Goal: Information Seeking & Learning: Understand process/instructions

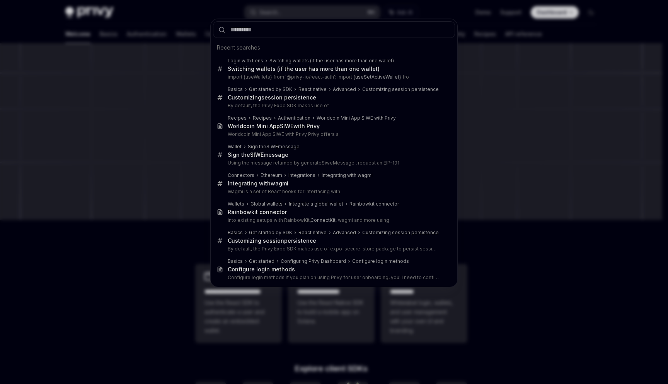
type input "*"
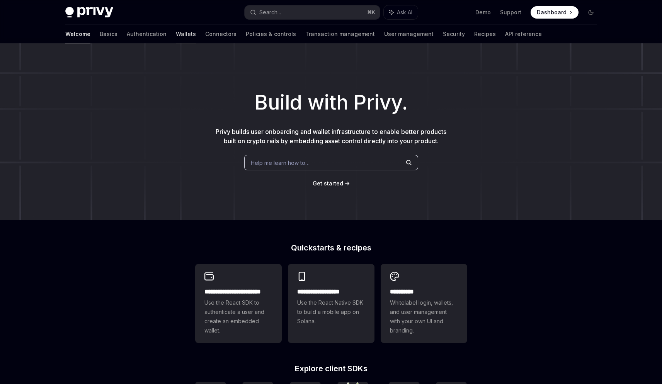
click at [176, 38] on link "Wallets" at bounding box center [186, 34] width 20 height 19
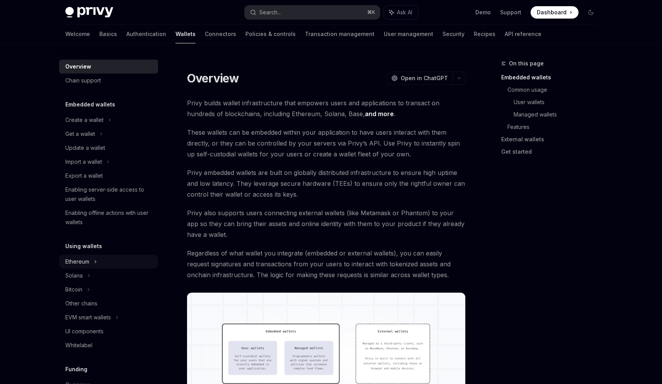
click at [99, 127] on div "Ethereum" at bounding box center [108, 120] width 99 height 14
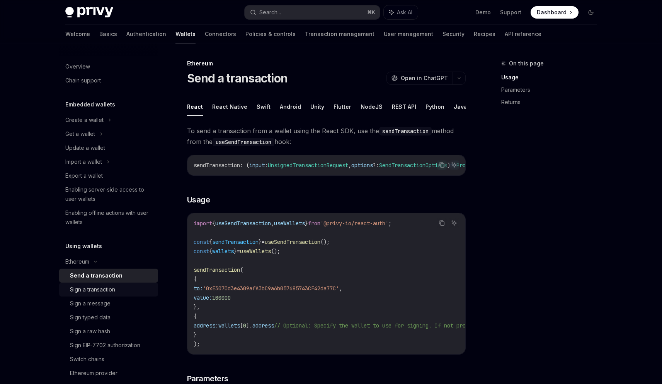
click at [84, 291] on div "Sign a transaction" at bounding box center [92, 289] width 45 height 9
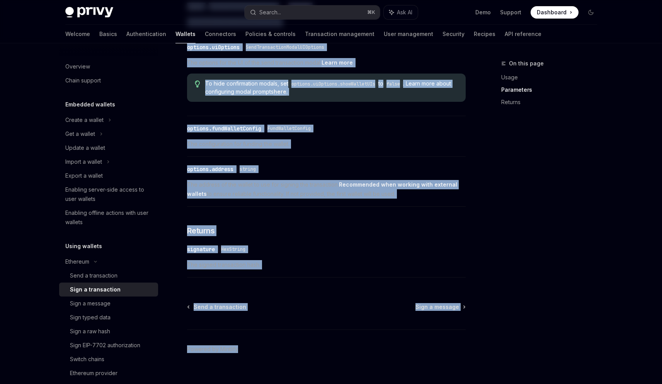
scroll to position [409, 0]
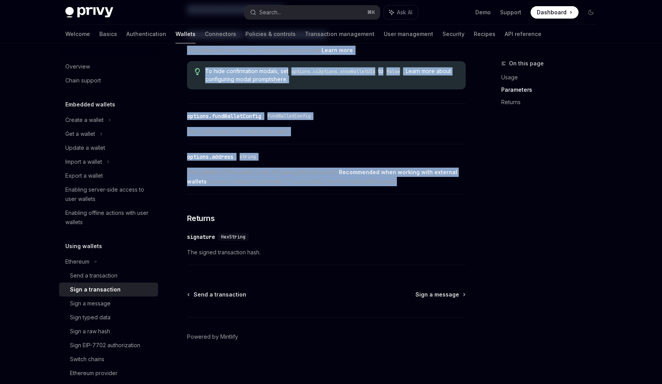
drag, startPoint x: 186, startPoint y: 65, endPoint x: 425, endPoint y: 195, distance: 272.3
click at [425, 195] on div "Ethereum Sign a transaction OpenAI Open in ChatGPT OpenAI Open in ChatGPT React…" at bounding box center [254, 19] width 427 height 727
copy div "Loremips Dolo s ametconsect AdipIS Elit se DoeiUSM TempOR Inci ut LaboREE Dolor…"
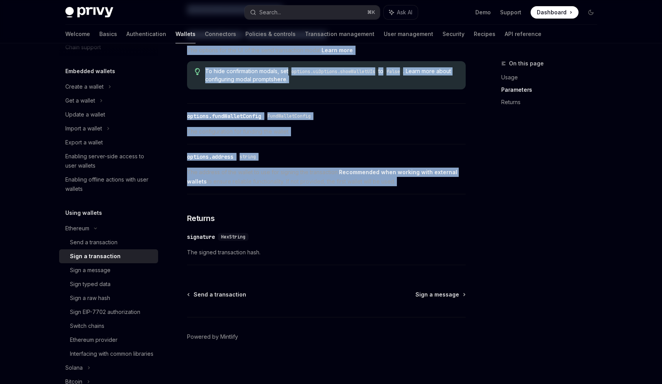
scroll to position [36, 0]
click at [111, 317] on link "Switch chains" at bounding box center [108, 323] width 99 height 14
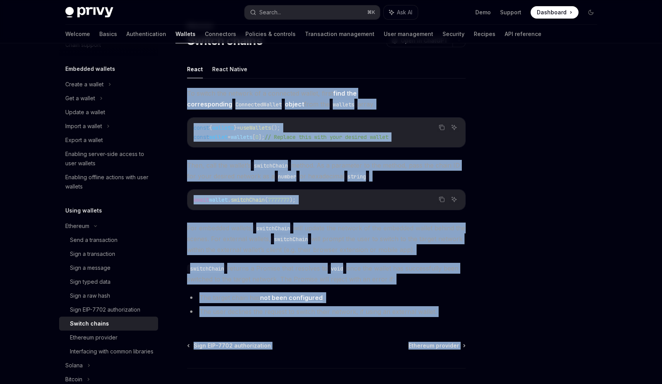
scroll to position [89, 0]
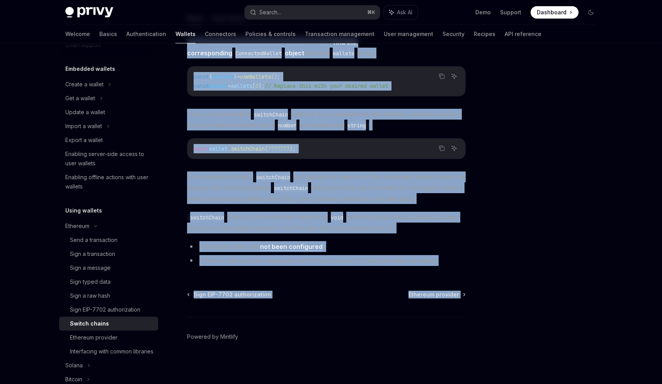
drag, startPoint x: 182, startPoint y: 124, endPoint x: 349, endPoint y: 305, distance: 246.0
click at [349, 305] on div "Ethereum Switch chains OpenAI Open in ChatGPT OpenAI Open in ChatGPT React Reac…" at bounding box center [254, 176] width 427 height 413
copy div "Lo ipsumd sit ametcon ad e seddoeius tempor, incid utla etd magnaaliquaen Admin…"
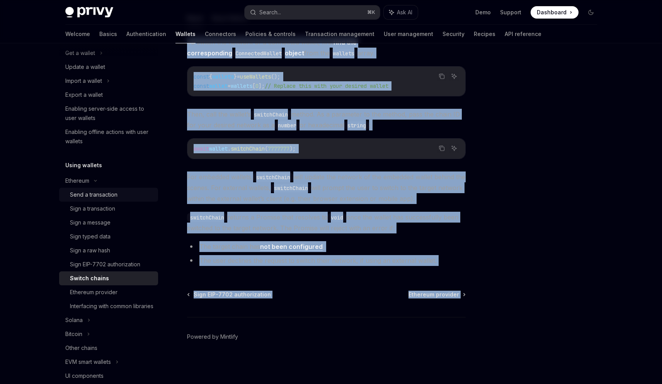
scroll to position [85, 0]
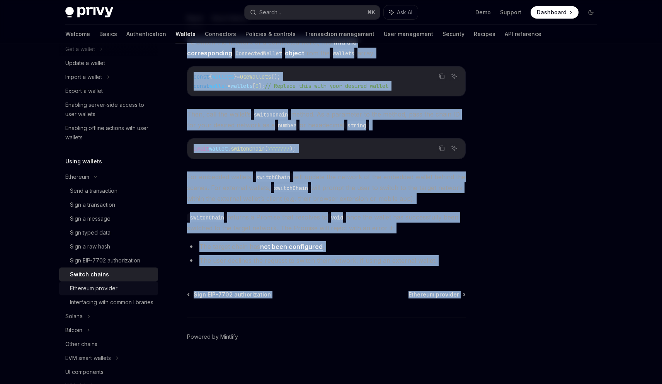
click at [107, 287] on div "Ethereum provider" at bounding box center [94, 287] width 48 height 9
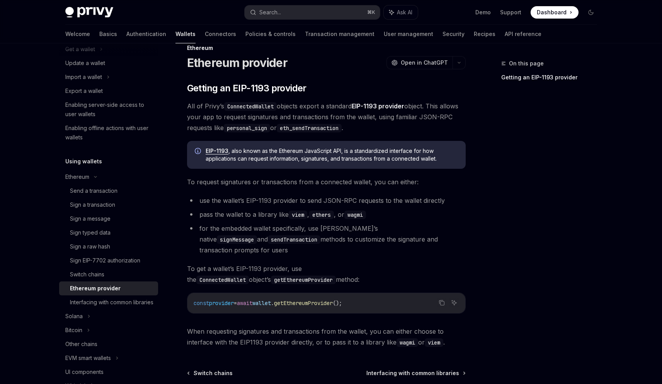
scroll to position [16, 0]
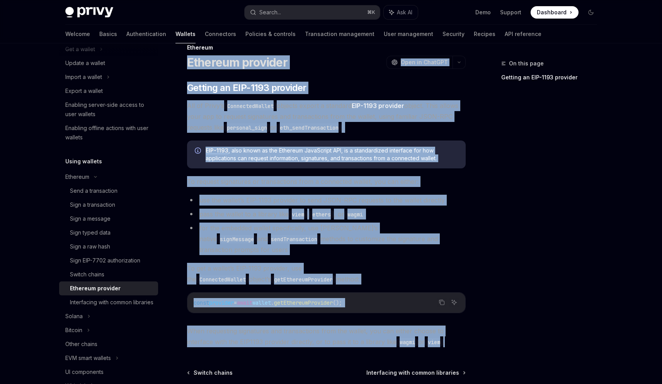
drag, startPoint x: 182, startPoint y: 53, endPoint x: 453, endPoint y: 336, distance: 391.3
click at [453, 336] on div "Ethereum Ethereum provider OpenAI Open in ChatGPT OpenAI Open in ChatGPT ​ Gett…" at bounding box center [254, 252] width 427 height 419
copy div "Loremips dolorsit AmetCO Adip el SeddOEI TempOR Inci ut LaboREE ​ Dolorem al EN…"
click at [116, 194] on div "Send a transaction" at bounding box center [94, 190] width 48 height 9
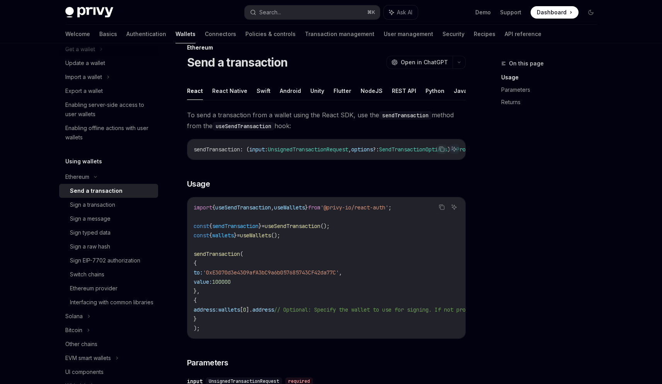
click at [230, 207] on span "useSendTransaction" at bounding box center [243, 207] width 56 height 7
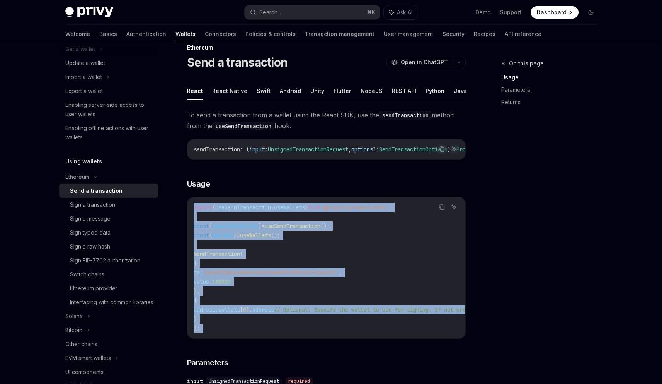
drag, startPoint x: 230, startPoint y: 207, endPoint x: 267, endPoint y: 334, distance: 131.9
click at [267, 332] on code "import { useSendTransaction , useWallets } from '@privy-io/react-auth' ; const …" at bounding box center [396, 268] width 405 height 130
copy code "import { useSendTransaction , useWallets } from '@privy-io/react-auth' ; const …"
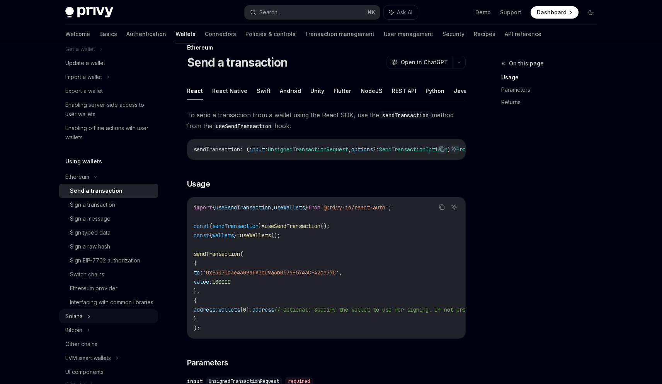
click at [92, 56] on div "Solana" at bounding box center [108, 49] width 99 height 14
type textarea "*"
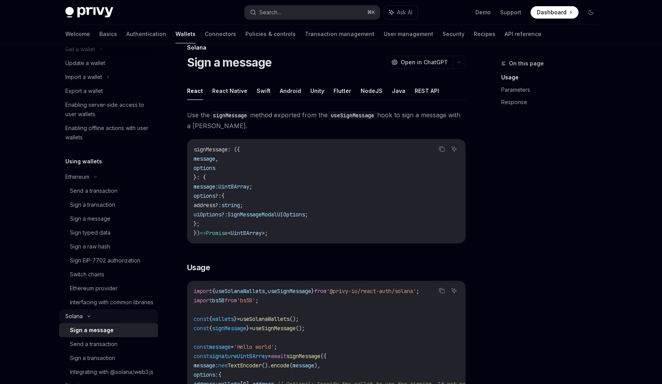
click at [92, 56] on div "Solana" at bounding box center [108, 49] width 99 height 14
click at [314, 176] on code "signMessage : ({ message , options }: { message: Uint8Array ; options ?: { addr…" at bounding box center [327, 191] width 266 height 93
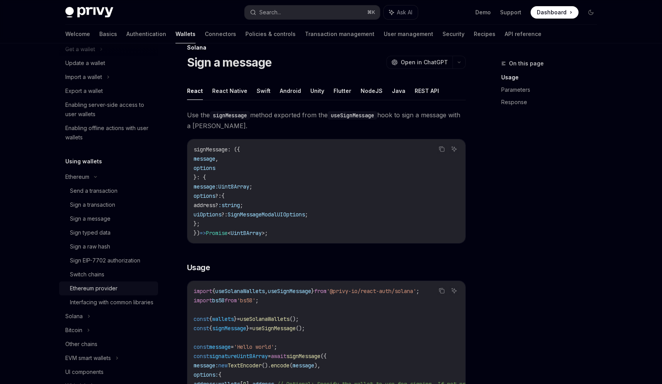
click at [113, 288] on div "Ethereum provider" at bounding box center [94, 287] width 48 height 9
click at [124, 288] on div "Ethereum provider" at bounding box center [112, 287] width 84 height 9
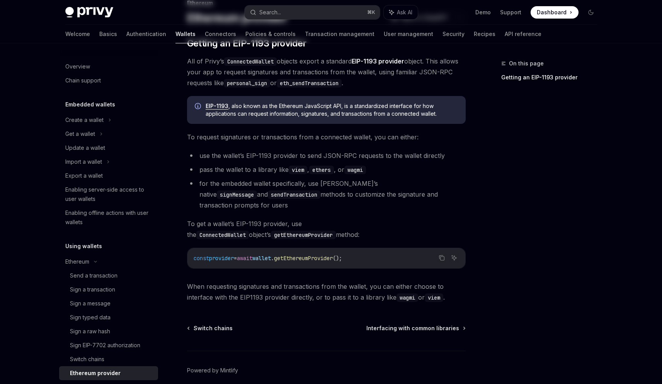
scroll to position [63, 0]
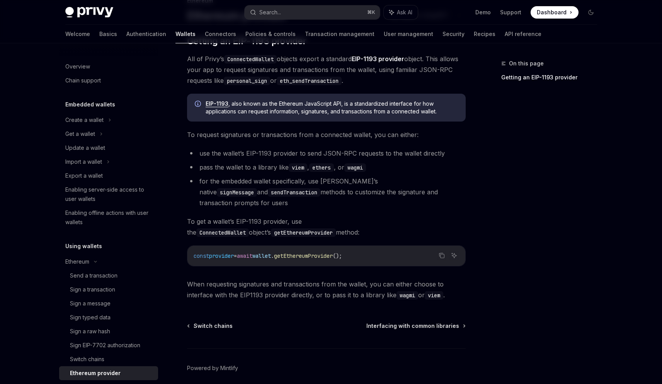
click at [212, 133] on span "To request signatures or transactions from a connected wallet, you can either:" at bounding box center [326, 134] width 279 height 11
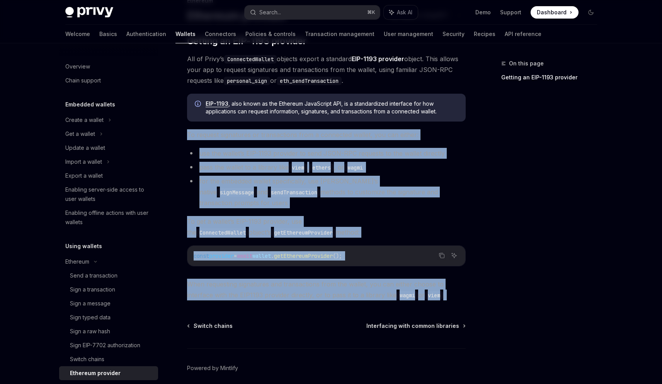
drag, startPoint x: 212, startPoint y: 133, endPoint x: 250, endPoint y: 282, distance: 153.1
click at [249, 282] on div "​ Getting an EIP-1193 provider All of Privy’s ConnectedWallet objects export a …" at bounding box center [326, 167] width 279 height 265
copy div "To request signatures or transactions from a connected wallet, you can either: …"
